Goal: Complete application form

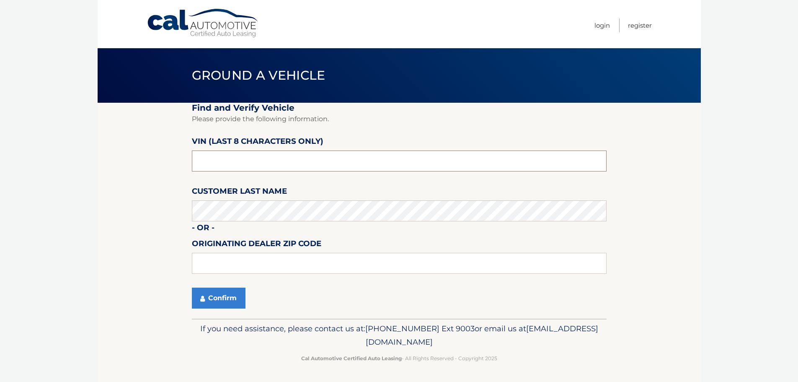
click at [265, 160] on input "text" at bounding box center [399, 160] width 415 height 21
type input "NT184375"
type input "15146"
click at [209, 298] on button "Confirm" at bounding box center [219, 297] width 54 height 21
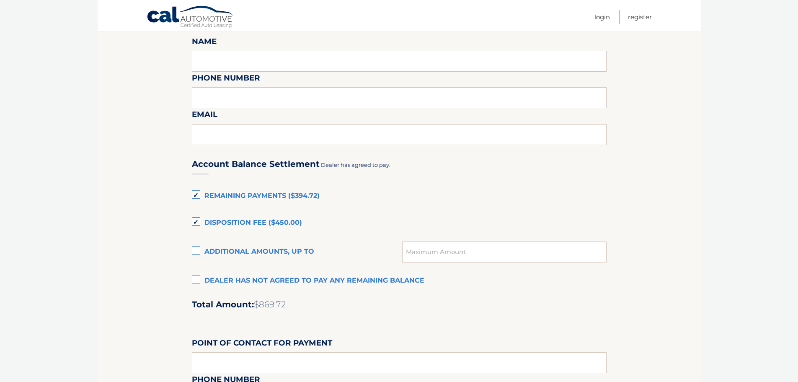
scroll to position [461, 0]
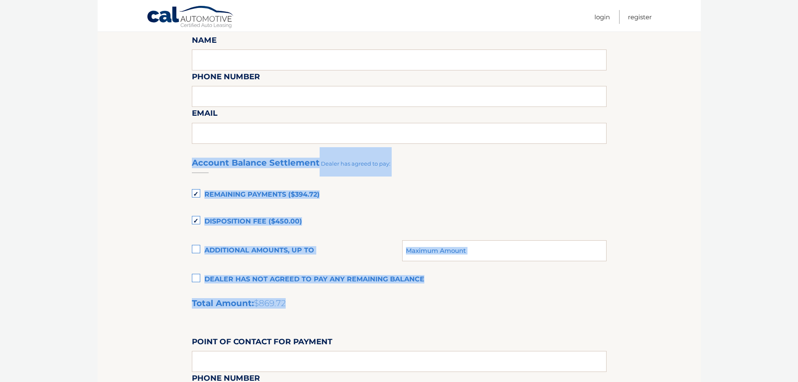
drag, startPoint x: 297, startPoint y: 301, endPoint x: 195, endPoint y: 163, distance: 171.7
click at [195, 163] on div "Account Balance Settlement Dealer has agreed to pay: Remaining Payments ($394.7…" at bounding box center [399, 333] width 415 height 372
